Goal: Transaction & Acquisition: Purchase product/service

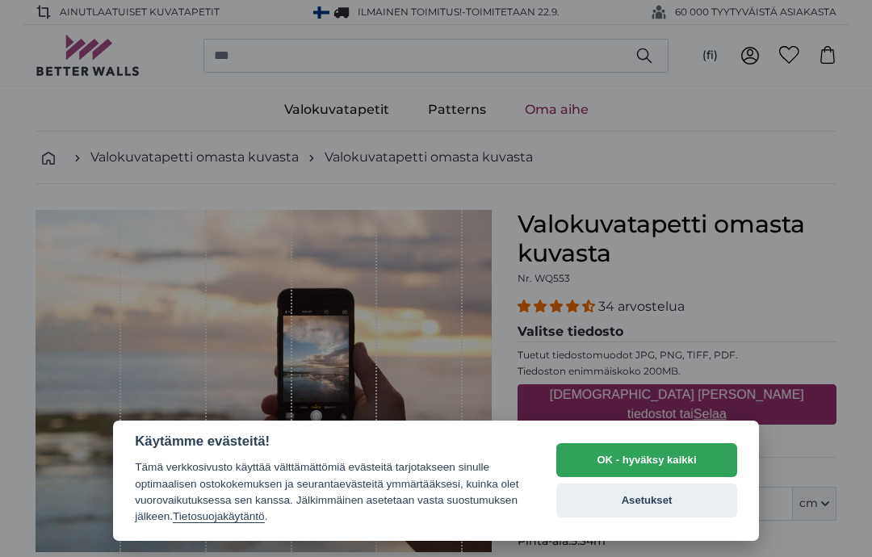
click at [665, 462] on button "OK - hyväksy kaikki" at bounding box center [646, 460] width 181 height 34
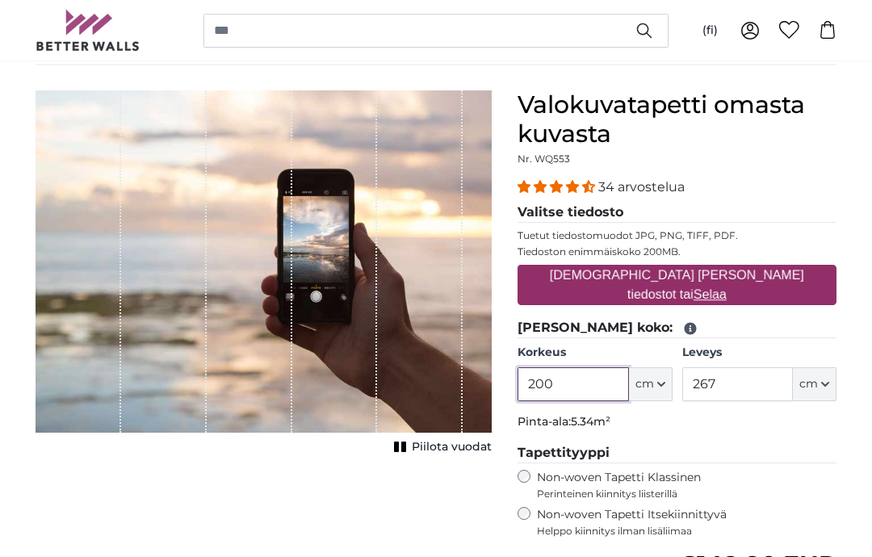
scroll to position [119, 0]
click at [601, 219] on legend "Valitse tiedosto" at bounding box center [676, 213] width 319 height 20
click at [727, 289] on u "Selaa" at bounding box center [709, 294] width 33 height 14
click at [765, 270] on input "[DEMOGRAPHIC_DATA] [PERSON_NAME] tiedostot tai Selaa" at bounding box center [676, 267] width 319 height 5
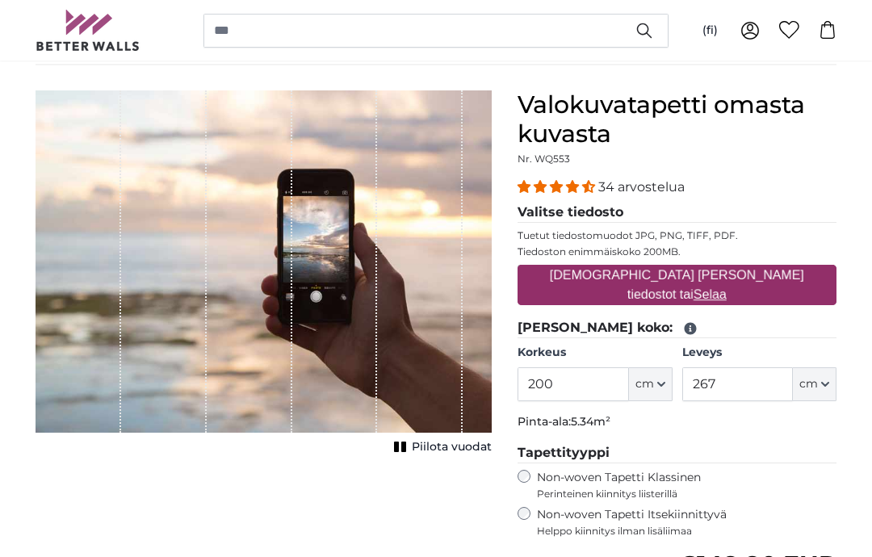
type input "**********"
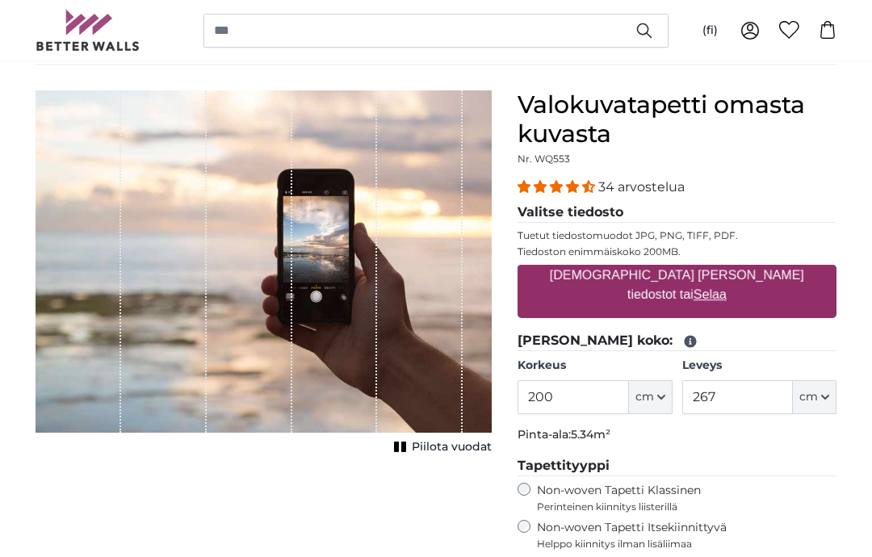
scroll to position [119, 0]
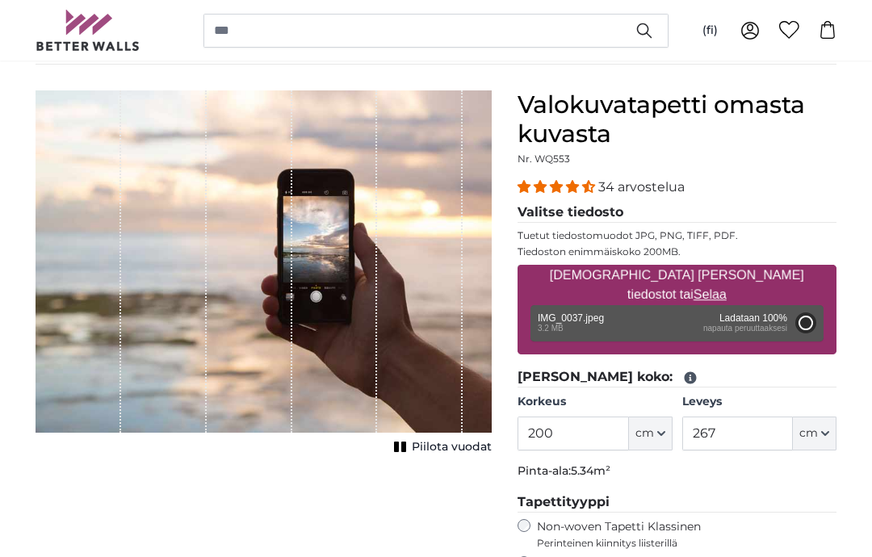
type input "266"
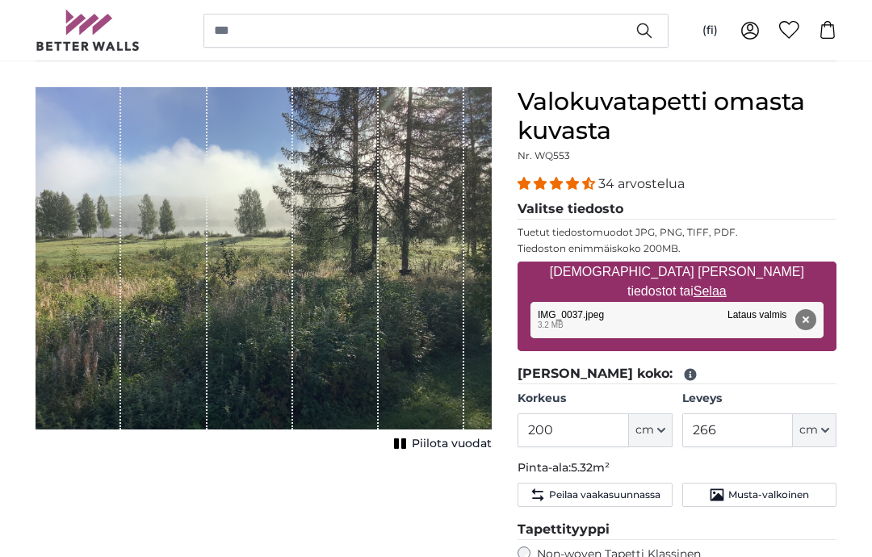
scroll to position [130, 0]
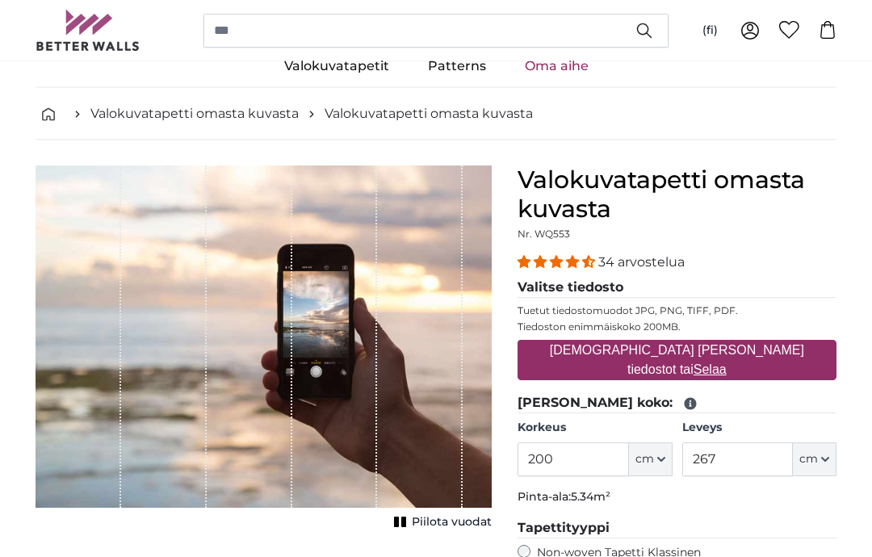
scroll to position [48, 0]
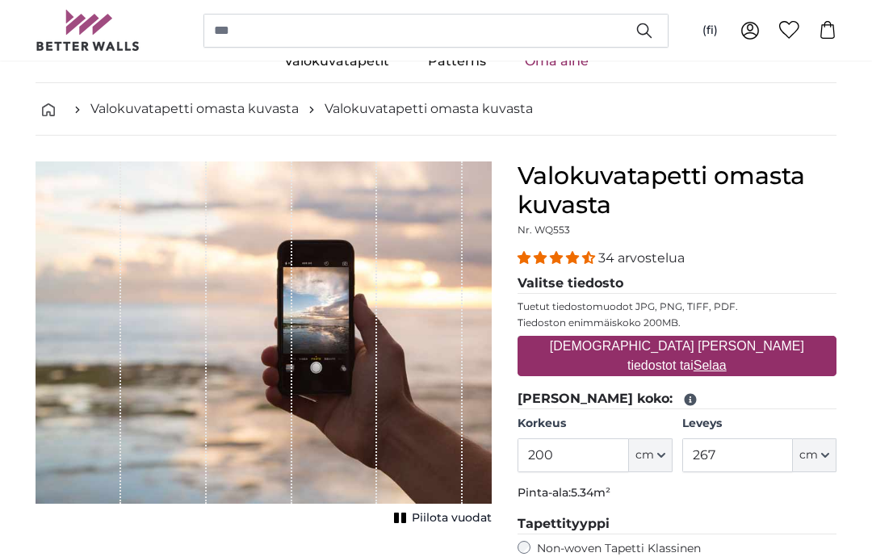
click at [727, 358] on u "Selaa" at bounding box center [709, 365] width 33 height 14
click at [766, 341] on input "[DEMOGRAPHIC_DATA] [PERSON_NAME] tiedostot tai Selaa" at bounding box center [676, 338] width 319 height 5
type input "**********"
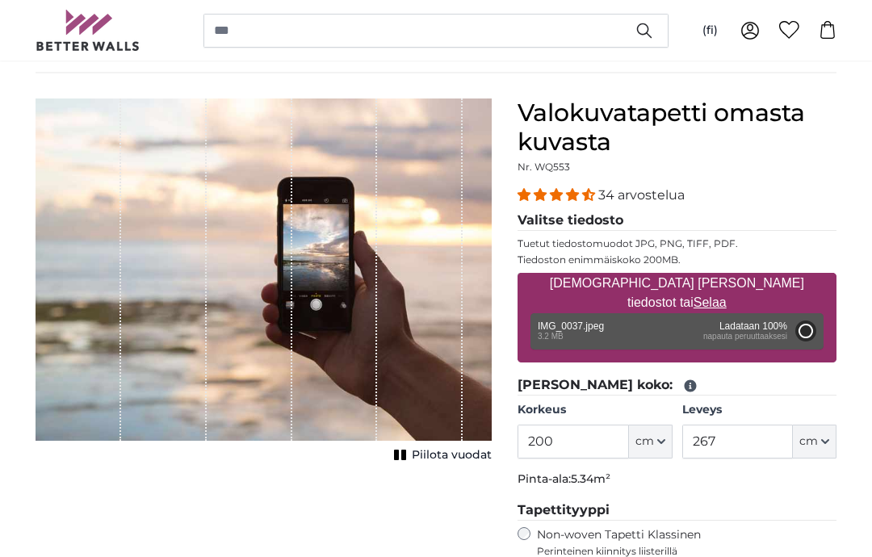
type input "266"
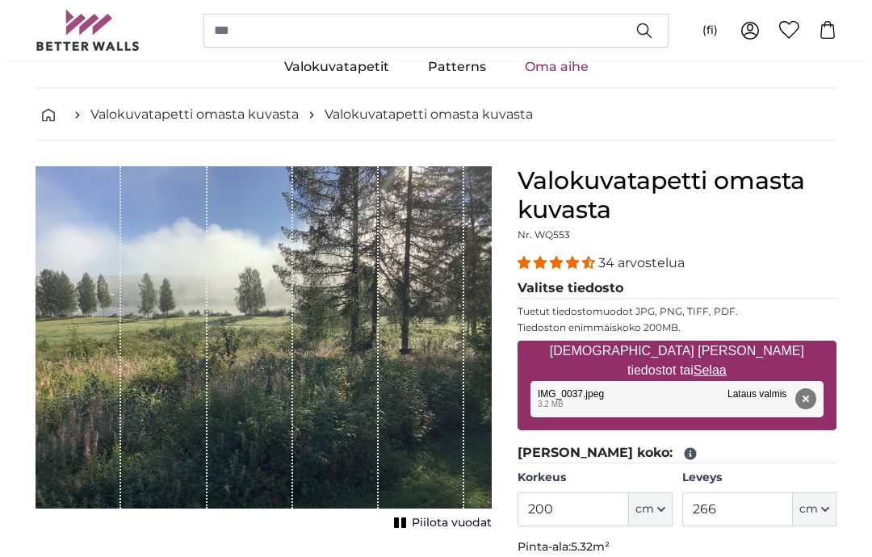
scroll to position [61, 0]
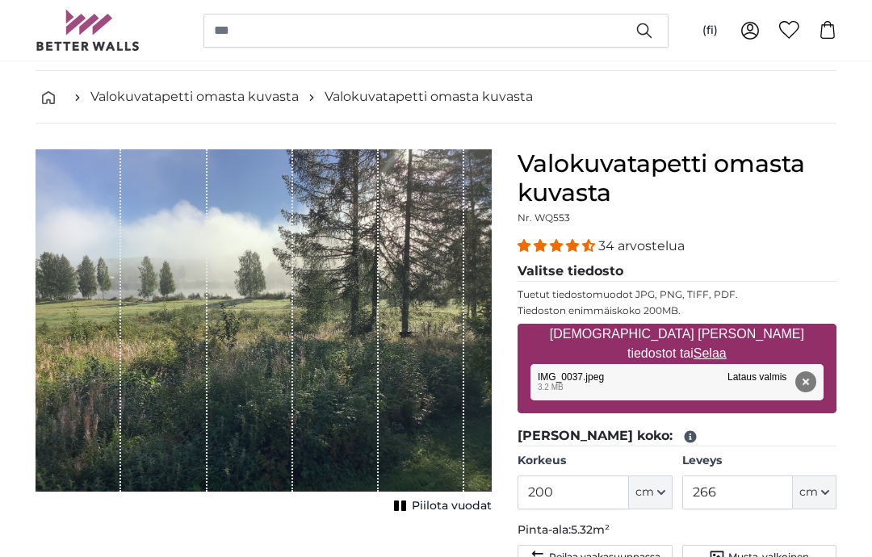
click at [161, 293] on div "1 of 1" at bounding box center [164, 320] width 86 height 342
